Goal: Information Seeking & Learning: Learn about a topic

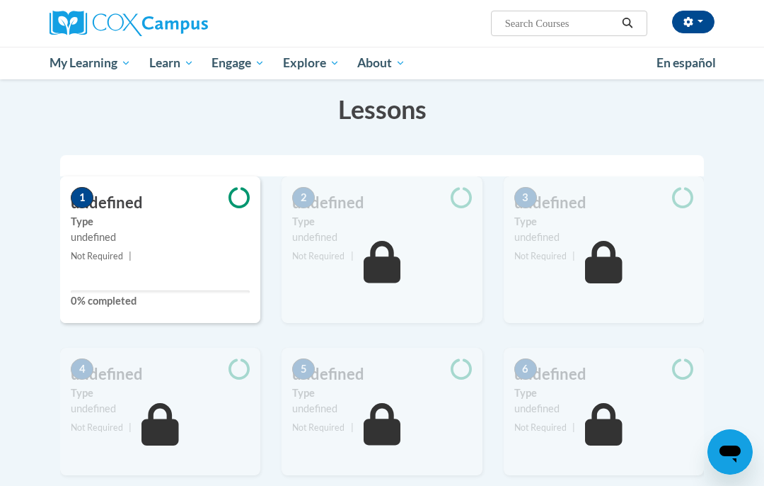
scroll to position [200, 0]
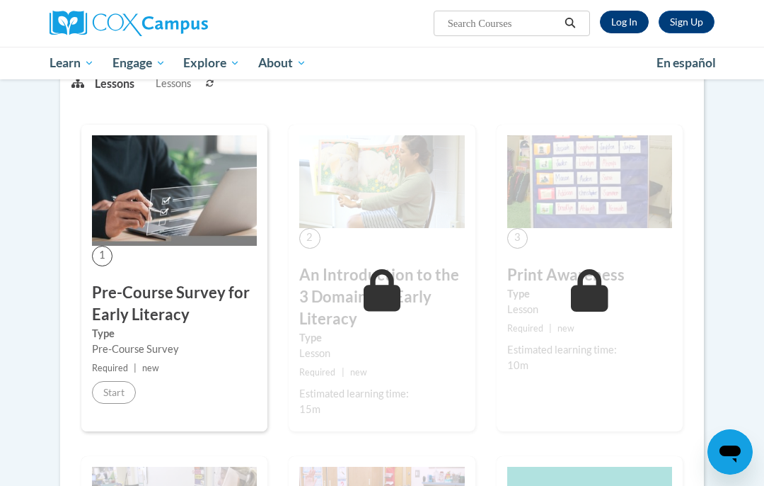
click at [622, 22] on link "Log In" at bounding box center [624, 22] width 49 height 23
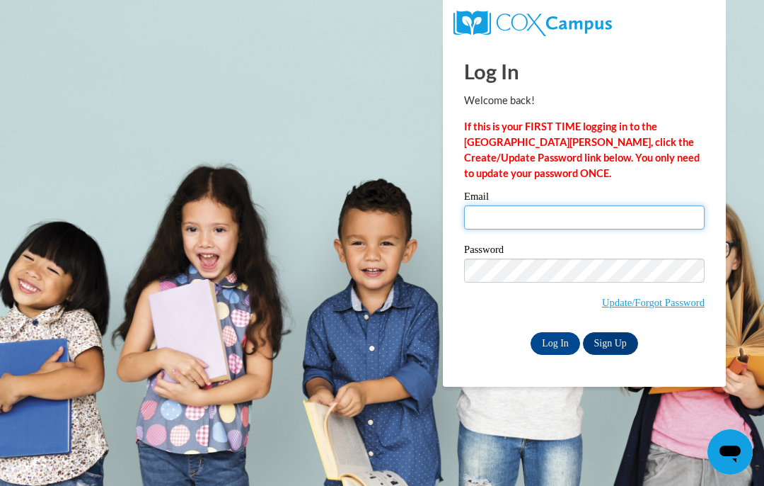
click at [598, 217] on input "Email" at bounding box center [584, 217] width 241 height 24
type input "knueppel@dodgeland.k12.wi.us"
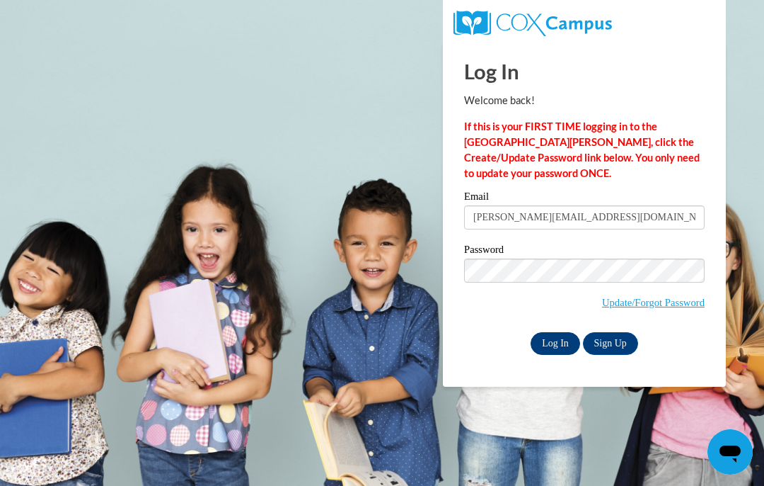
click at [548, 339] on input "Log In" at bounding box center [556, 343] width 50 height 23
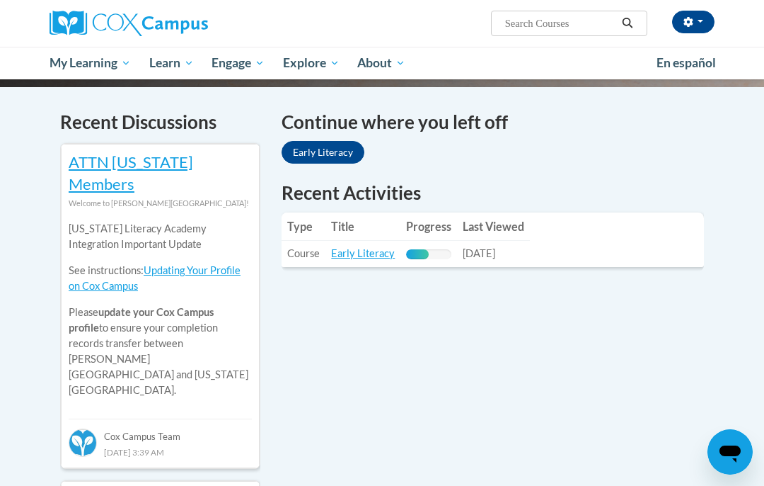
scroll to position [422, 0]
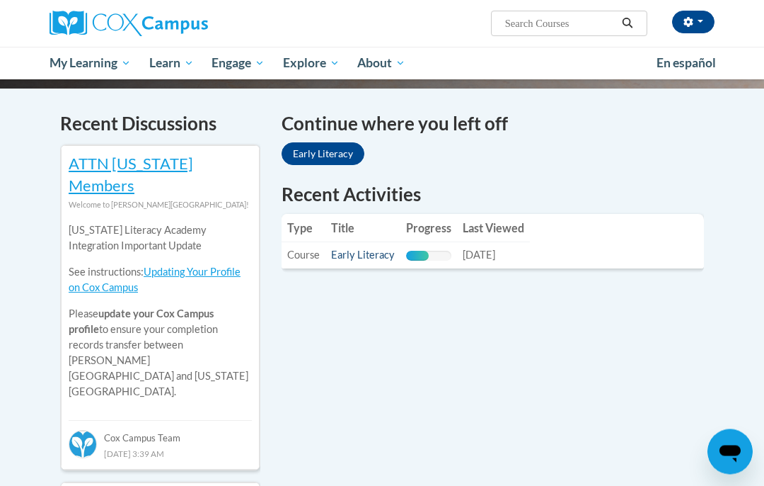
click at [364, 249] on link "Early Literacy" at bounding box center [363, 255] width 64 height 12
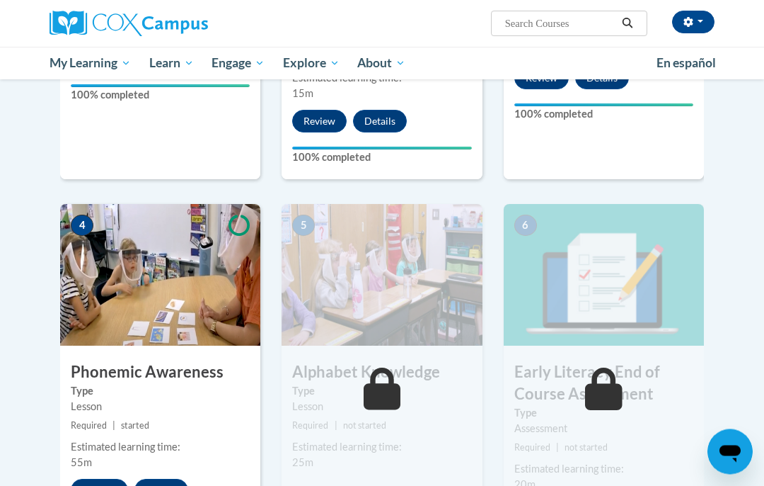
scroll to position [599, 0]
click at [98, 478] on button "Resume" at bounding box center [99, 489] width 57 height 23
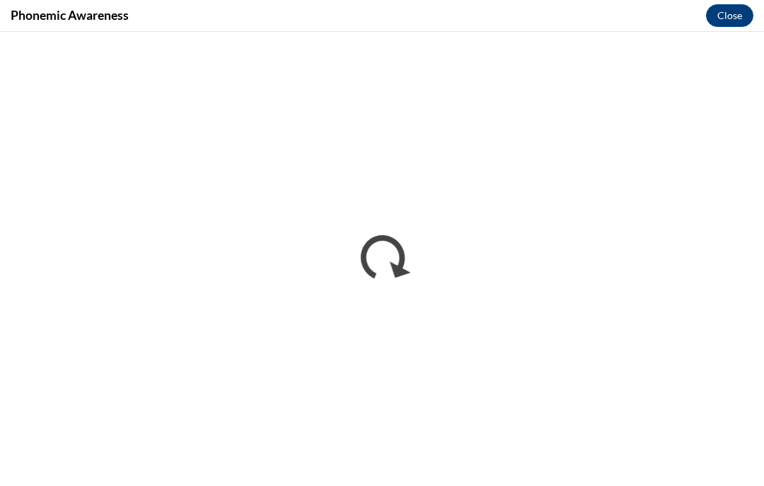
scroll to position [0, 0]
click at [727, 12] on button "Close" at bounding box center [729, 15] width 47 height 23
